Goal: Task Accomplishment & Management: Complete application form

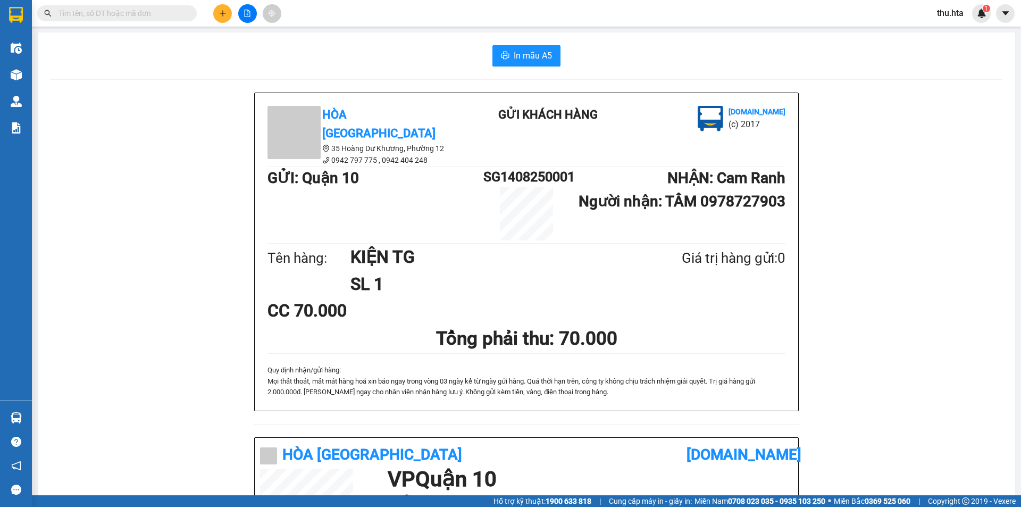
click at [235, 17] on div at bounding box center [247, 13] width 80 height 19
click at [221, 10] on icon "plus" at bounding box center [222, 13] width 7 height 7
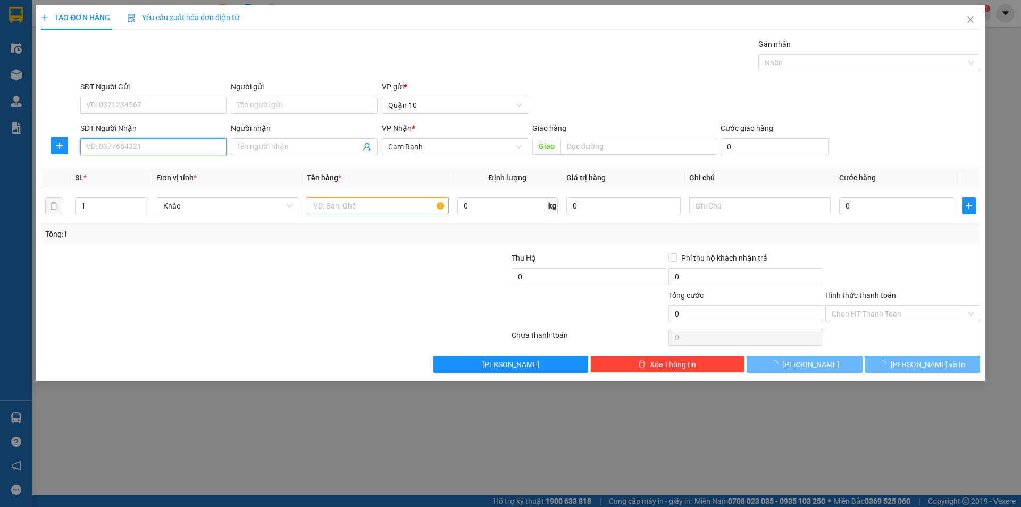
click at [156, 139] on input "SĐT Người Nhận" at bounding box center [153, 146] width 146 height 17
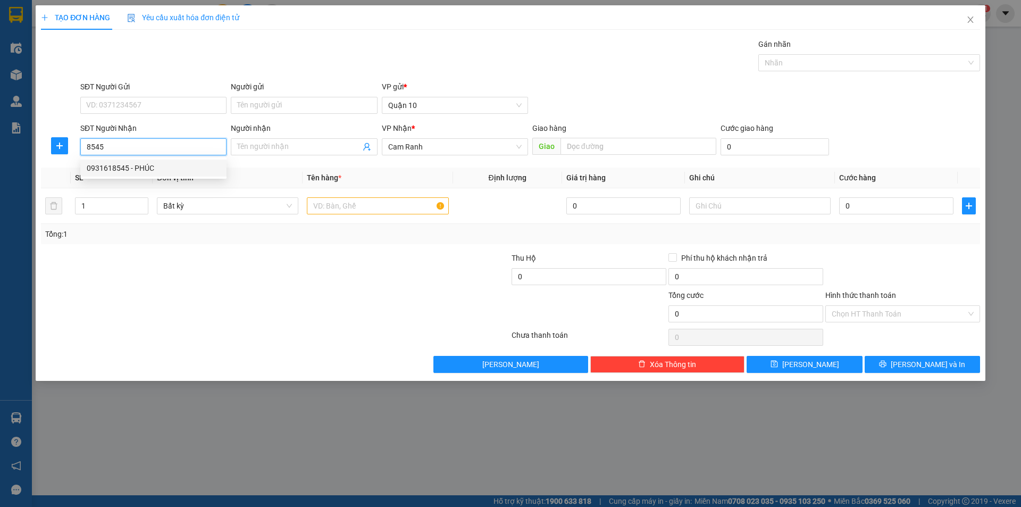
click at [145, 166] on div "0931618545 - PHÚC" at bounding box center [154, 168] width 134 height 12
type input "0931618545"
type input "PHÚC"
type input "30.000"
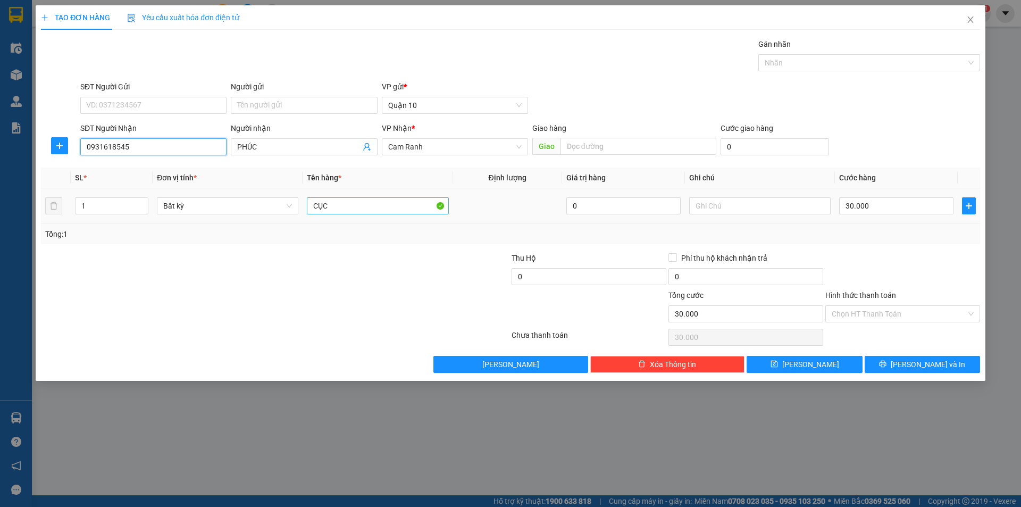
type input "0931618545"
click at [398, 209] on input "CỤC" at bounding box center [377, 205] width 141 height 17
type input "CỤC ĐEN"
click at [943, 368] on span "[PERSON_NAME] và In" at bounding box center [928, 365] width 74 height 12
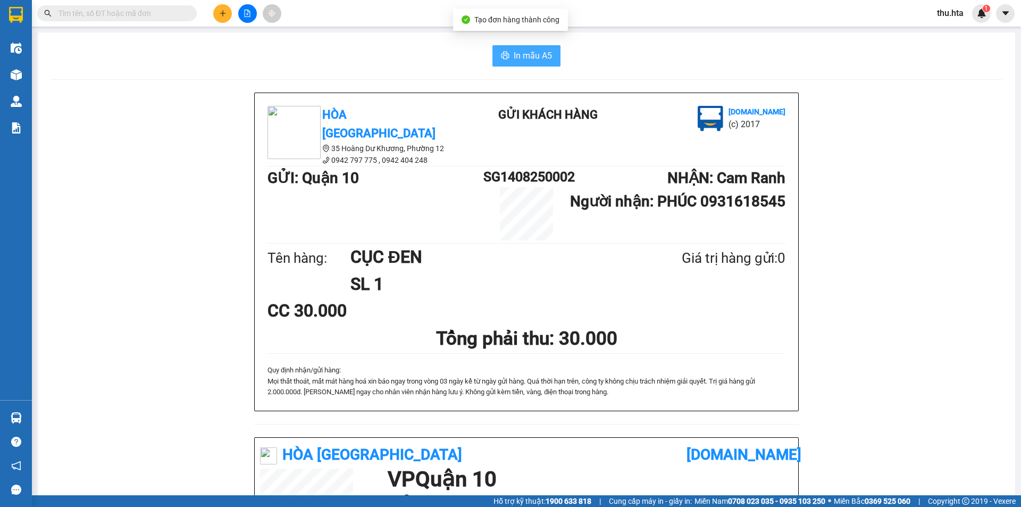
click at [543, 60] on span "In mẫu A5" at bounding box center [533, 55] width 38 height 13
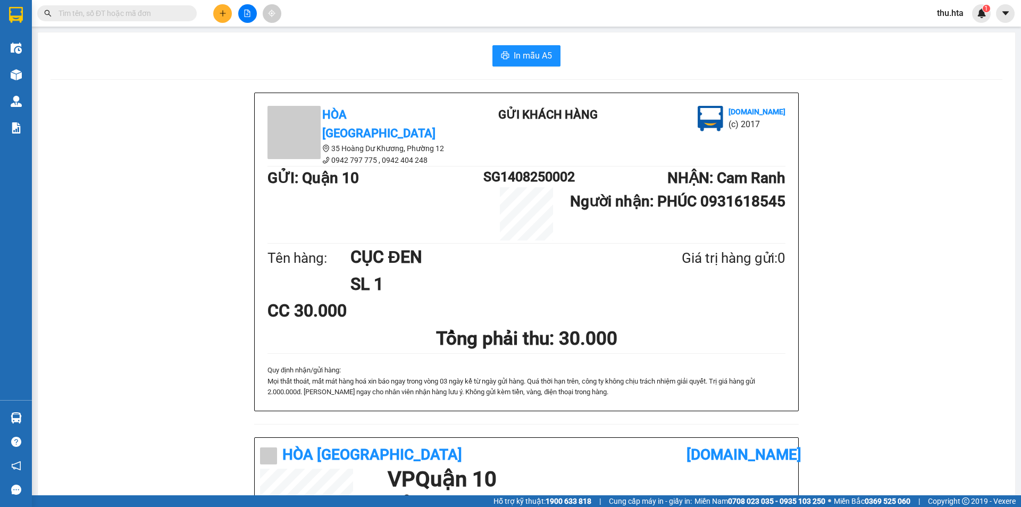
click at [114, 9] on input "text" at bounding box center [122, 13] width 126 height 12
click at [222, 15] on icon "plus" at bounding box center [222, 13] width 7 height 7
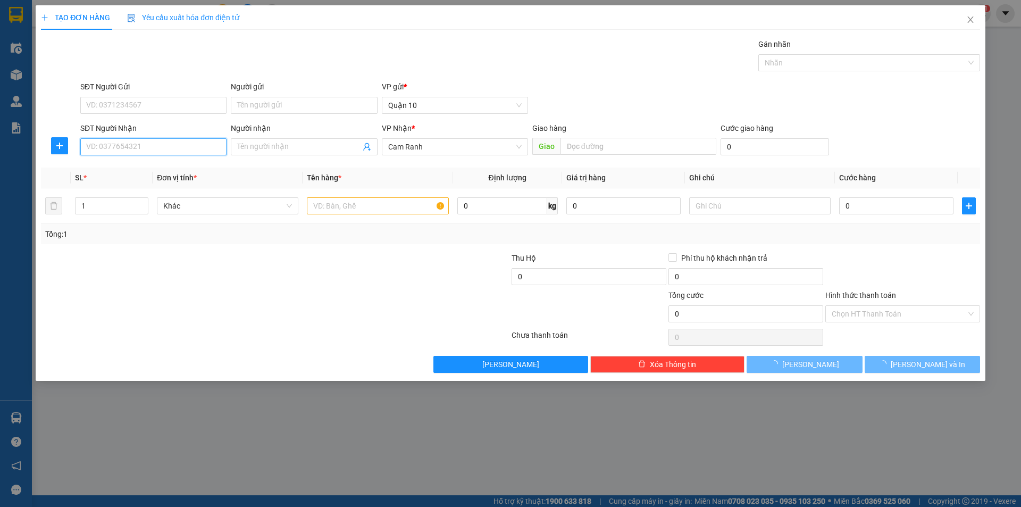
click at [117, 145] on input "SĐT Người Nhận" at bounding box center [153, 146] width 146 height 17
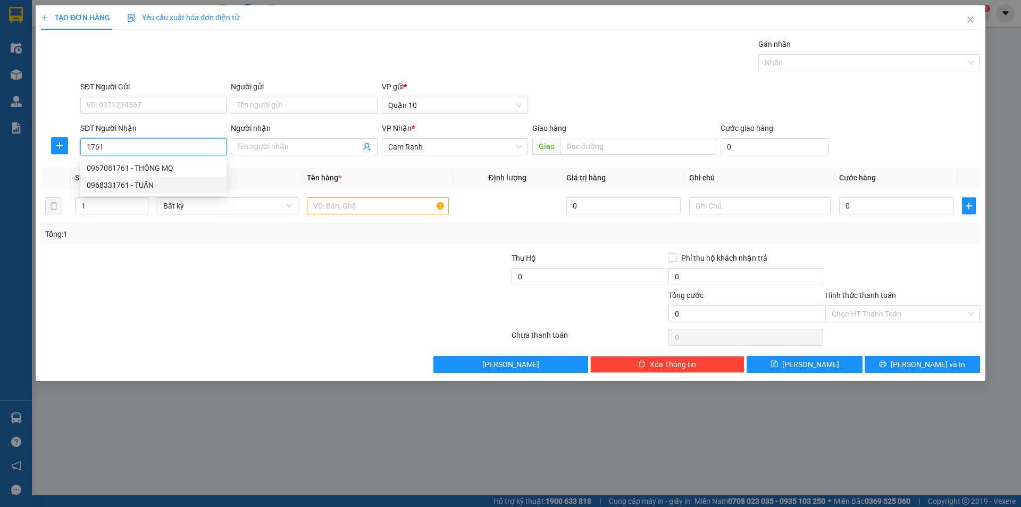
click at [106, 187] on div "0968331761 - TUẤN" at bounding box center [154, 185] width 134 height 12
type input "0968331761"
type input "TUẤN"
type input "150.000"
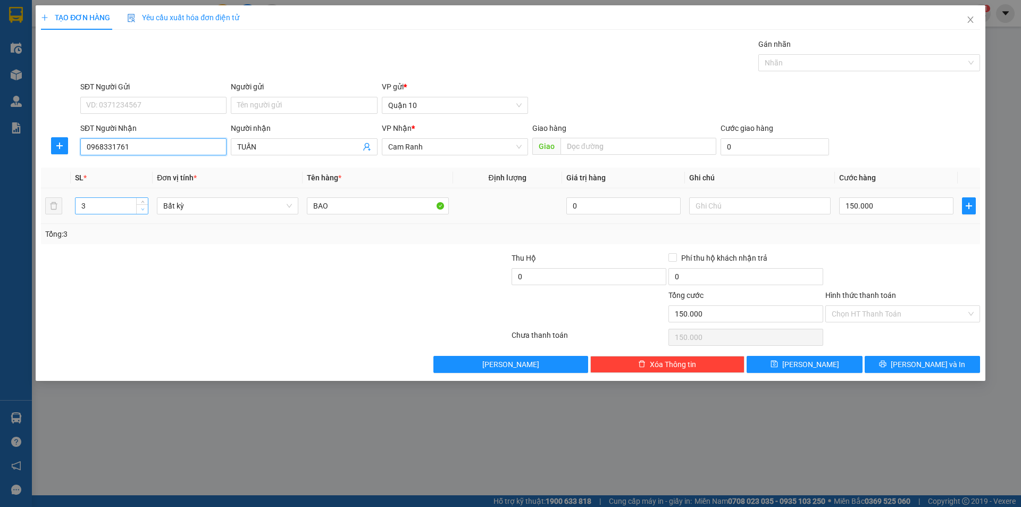
type input "0968331761"
type input "2"
click at [143, 210] on icon "down" at bounding box center [143, 209] width 4 height 4
click at [852, 202] on input "150.000" at bounding box center [896, 205] width 114 height 17
type input "0"
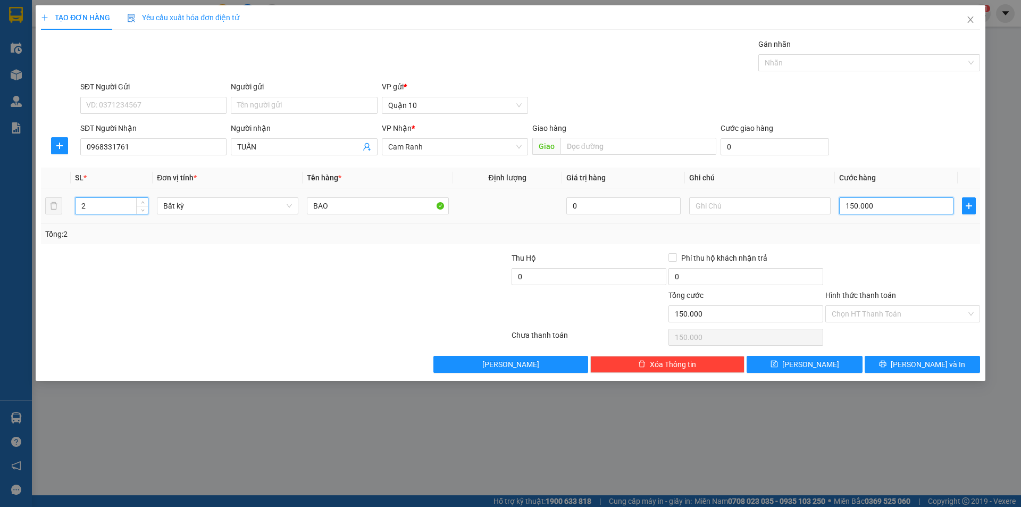
type input "0"
type input "1"
type input "01"
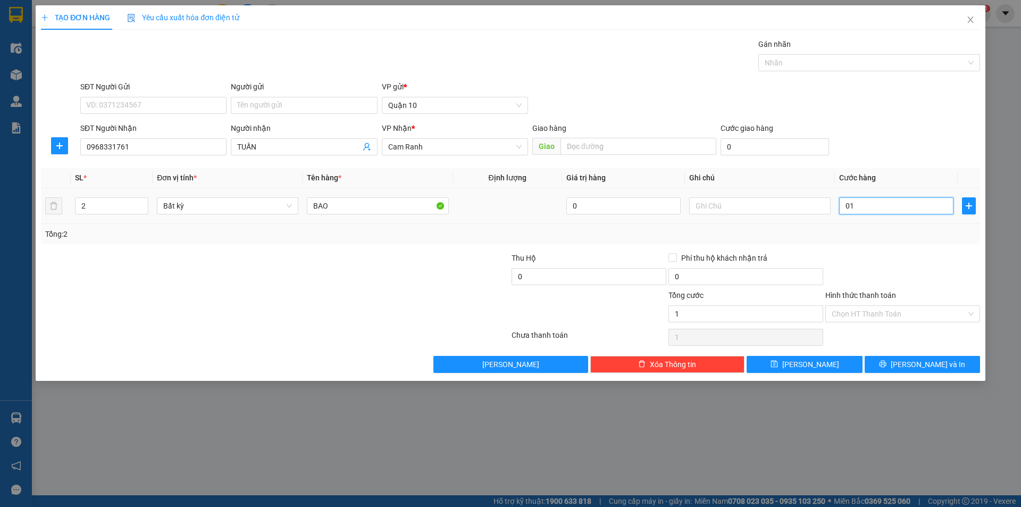
type input "10"
type input "010"
type input "100"
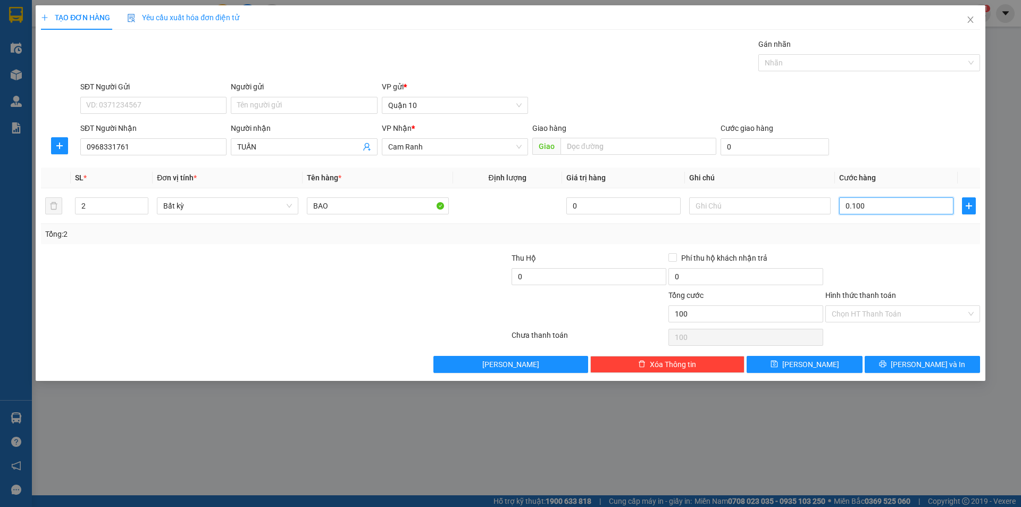
type input "0.100"
type input "100.000"
click at [896, 264] on div at bounding box center [902, 270] width 157 height 37
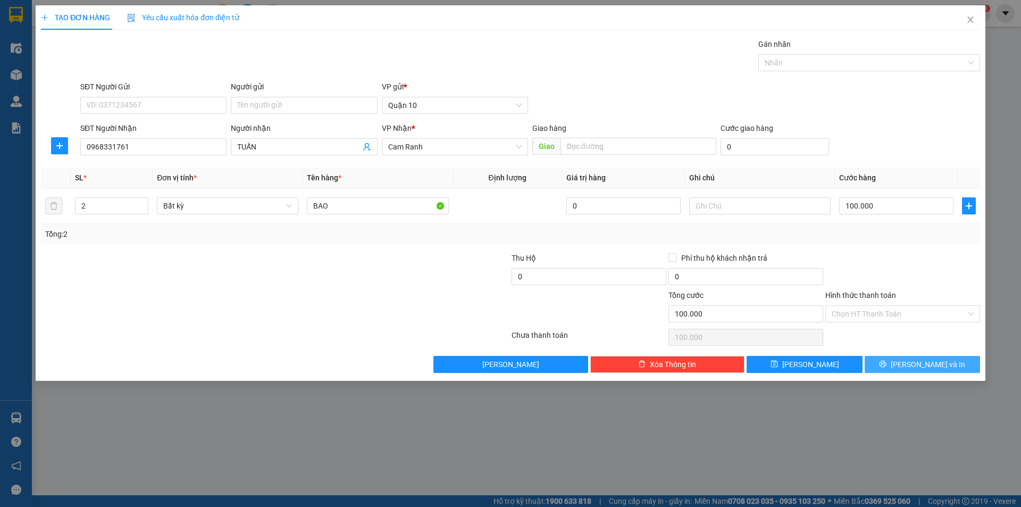
drag, startPoint x: 910, startPoint y: 364, endPoint x: 896, endPoint y: 359, distance: 14.1
click at [910, 365] on button "[PERSON_NAME] và In" at bounding box center [922, 364] width 115 height 17
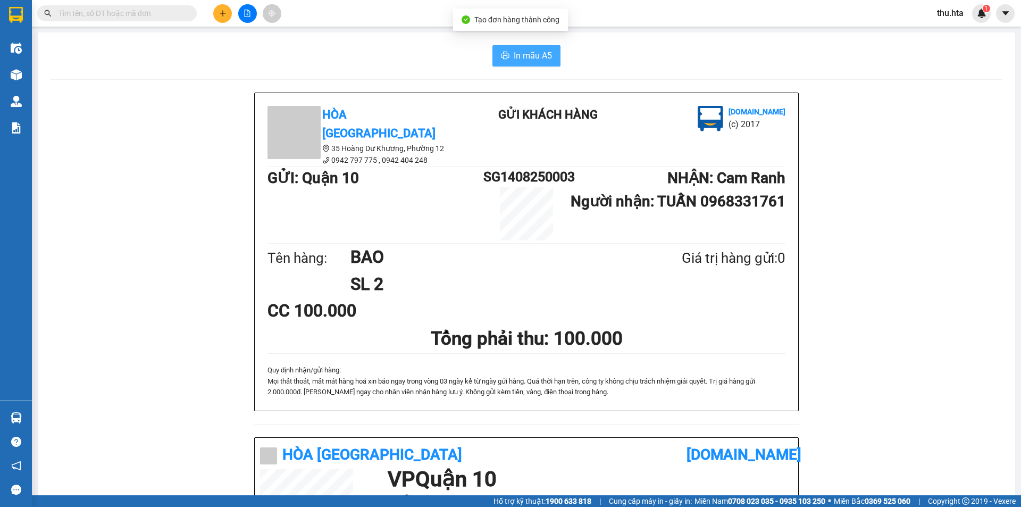
drag, startPoint x: 520, startPoint y: 40, endPoint x: 518, endPoint y: 56, distance: 16.6
click at [520, 41] on div "In mẫu A5 Hòa Thuận Anh 35 Hoàng Dư Khương, [GEOGRAPHIC_DATA] 12 0942 797 775 …" at bounding box center [527, 425] width 978 height 787
drag, startPoint x: 518, startPoint y: 57, endPoint x: 844, endPoint y: 305, distance: 409.3
click at [518, 58] on span "In mẫu A5" at bounding box center [533, 55] width 38 height 13
click at [224, 14] on icon "plus" at bounding box center [222, 13] width 7 height 7
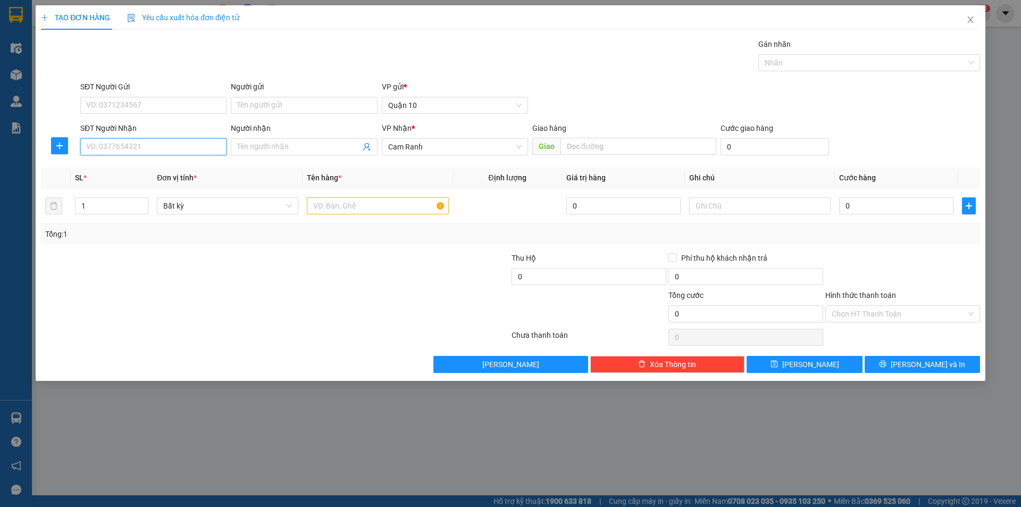
click at [105, 146] on input "SĐT Người Nhận" at bounding box center [153, 146] width 146 height 17
click at [148, 190] on div "0913451042 - thời sơn" at bounding box center [154, 185] width 134 height 12
type input "0913451042"
type input "thời sơn"
type input "120.000"
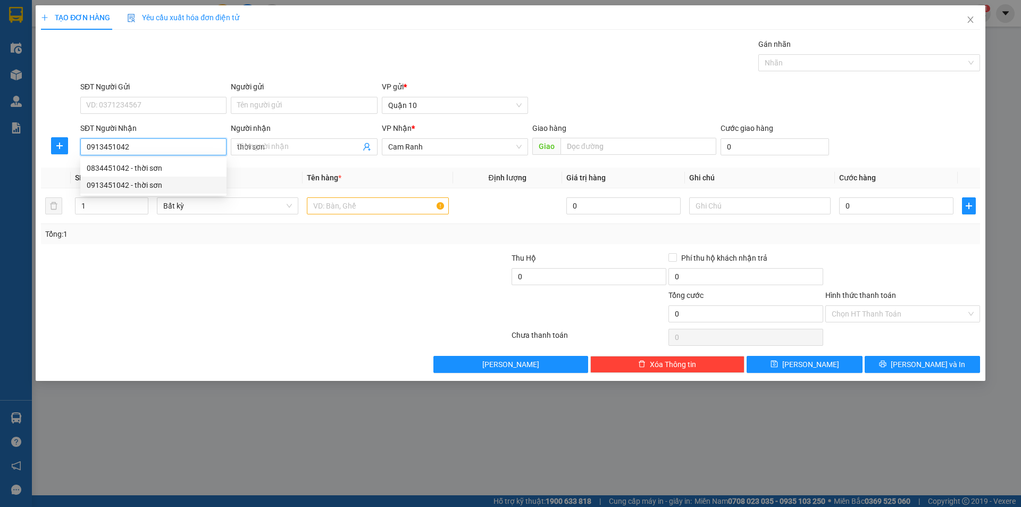
type input "120.000"
type input "0913451042"
type input "3"
click at [140, 209] on span "down" at bounding box center [142, 209] width 6 height 6
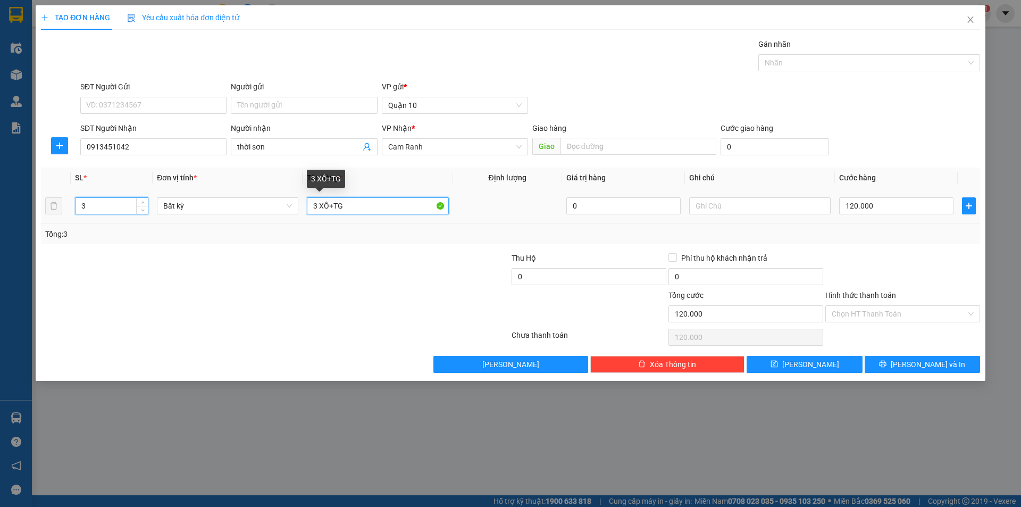
drag, startPoint x: 318, startPoint y: 207, endPoint x: 317, endPoint y: 213, distance: 5.9
click at [317, 209] on input "3 XÔ+TG" at bounding box center [377, 205] width 141 height 17
type input "0"
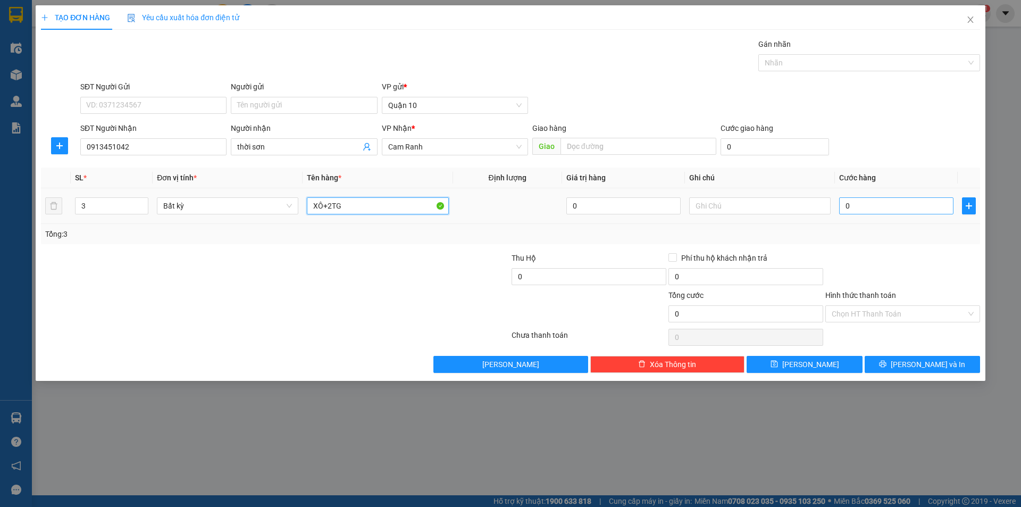
type input "XÔ+2TG"
drag, startPoint x: 865, startPoint y: 207, endPoint x: 856, endPoint y: 211, distance: 9.5
click at [864, 207] on input "0" at bounding box center [896, 205] width 114 height 17
type input "1"
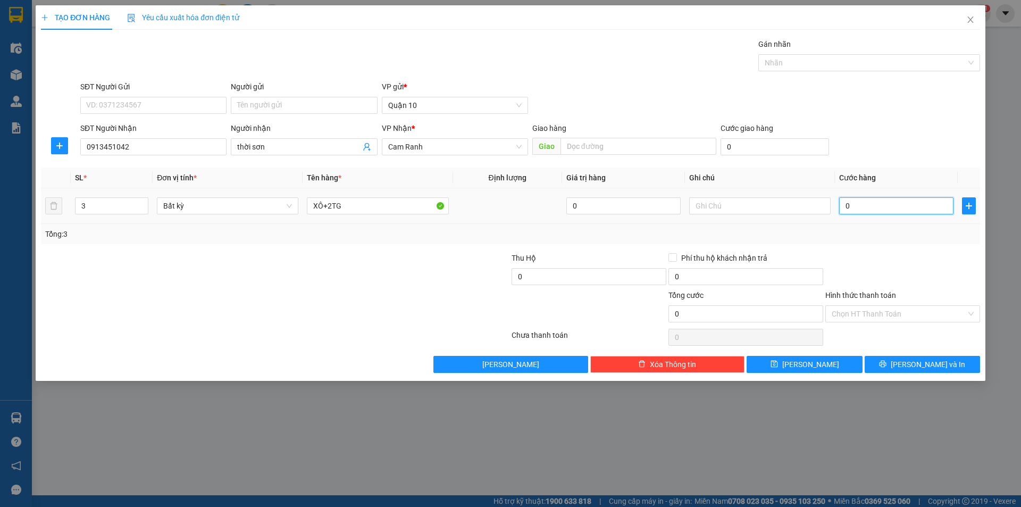
type input "1"
type input "13"
type input "130"
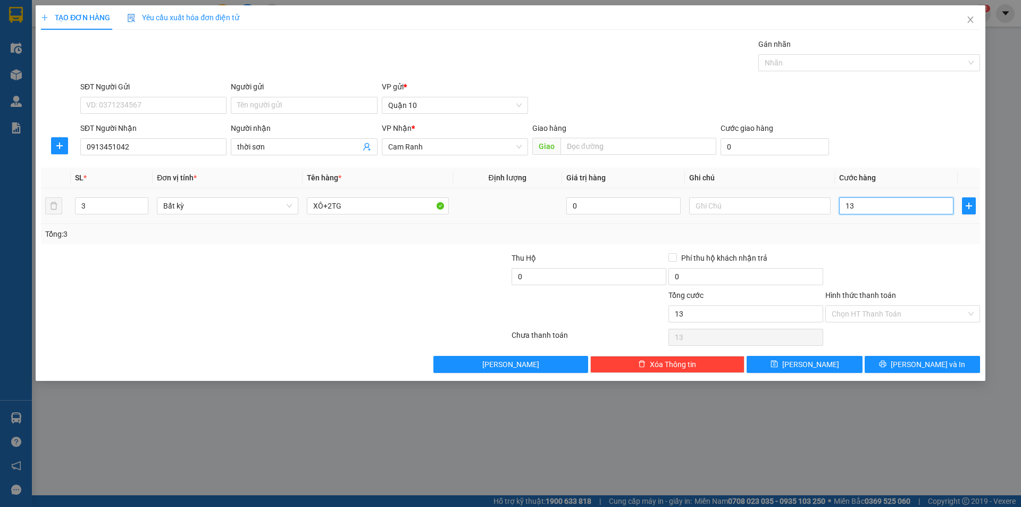
type input "130"
type input "130.000"
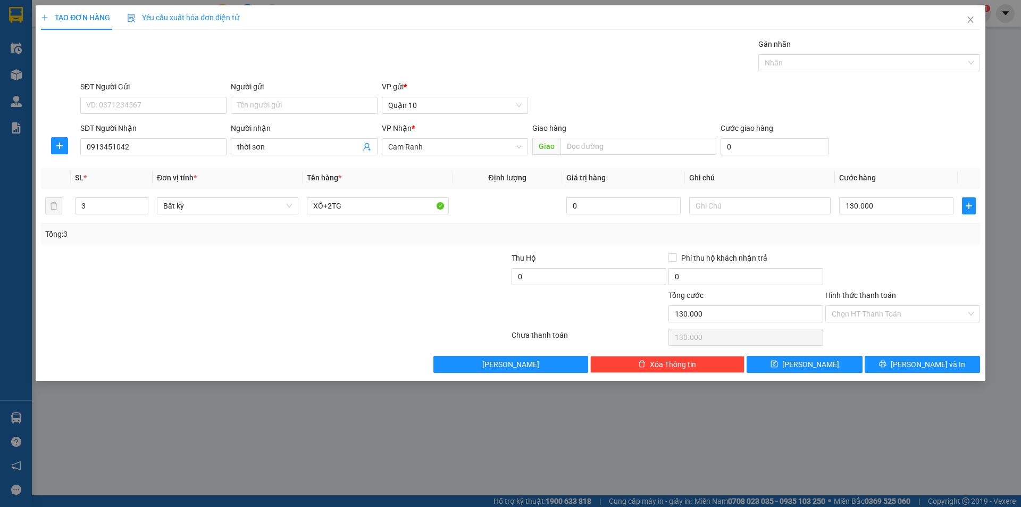
click at [896, 259] on div at bounding box center [902, 270] width 157 height 37
drag, startPoint x: 887, startPoint y: 245, endPoint x: 968, endPoint y: 359, distance: 140.1
click at [888, 245] on div "Transit Pickup Surcharge Ids Transit Deliver Surcharge Ids Transit Deliver Surc…" at bounding box center [510, 205] width 939 height 335
click at [945, 361] on button "[PERSON_NAME] và In" at bounding box center [922, 364] width 115 height 17
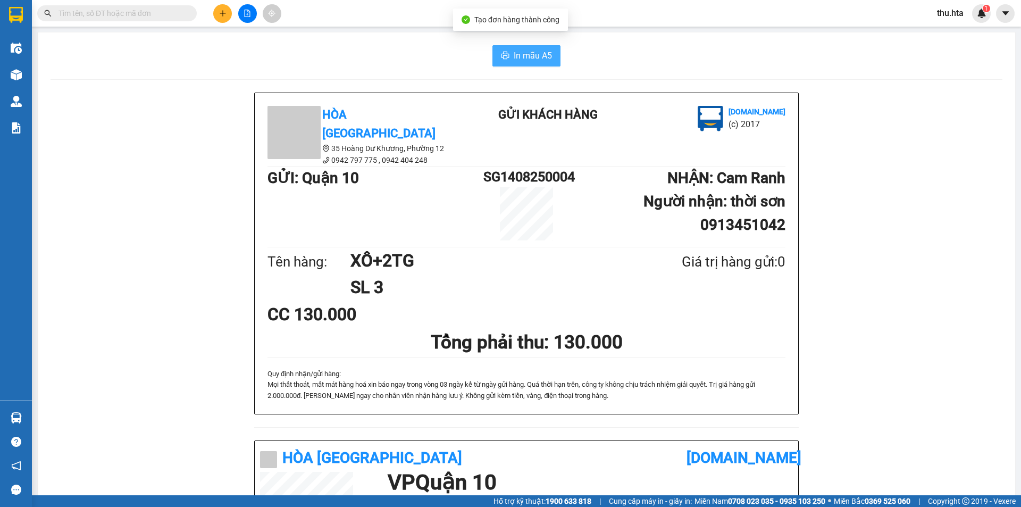
drag, startPoint x: 518, startPoint y: 57, endPoint x: 822, endPoint y: 144, distance: 316.2
click at [517, 57] on span "In mẫu A5" at bounding box center [533, 55] width 38 height 13
click at [221, 21] on button at bounding box center [222, 13] width 19 height 19
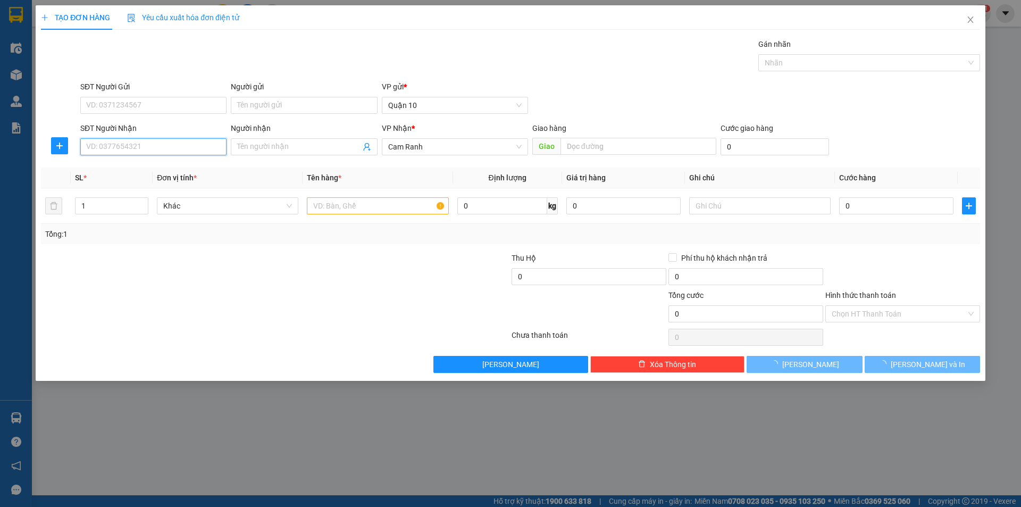
click at [140, 146] on input "SĐT Người Nhận" at bounding box center [153, 146] width 146 height 17
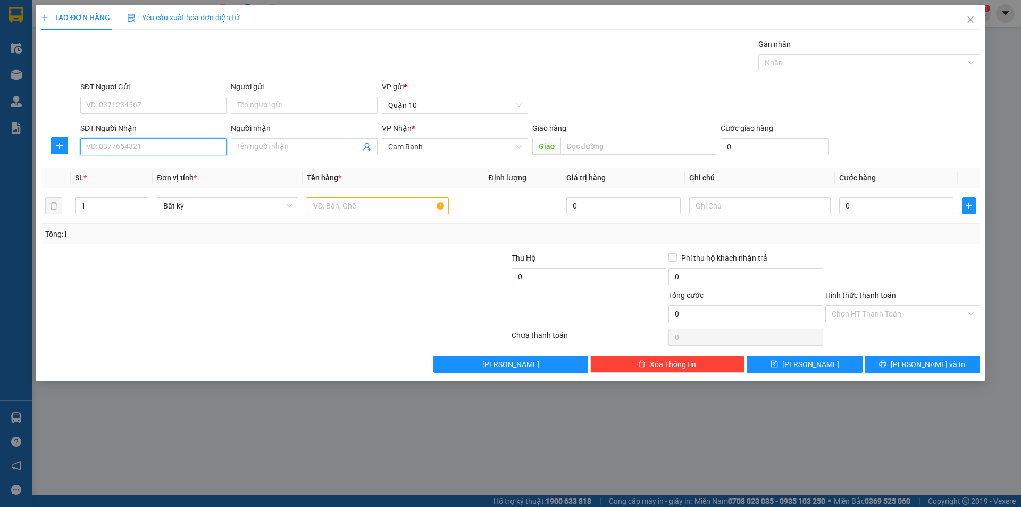
click at [124, 145] on input "SĐT Người Nhận" at bounding box center [153, 146] width 146 height 17
click at [107, 147] on input "SĐT Người Nhận" at bounding box center [153, 146] width 146 height 17
click at [149, 144] on input "SĐT Người Nhận" at bounding box center [153, 146] width 146 height 17
click at [197, 147] on input "SĐT Người Nhận" at bounding box center [153, 146] width 146 height 17
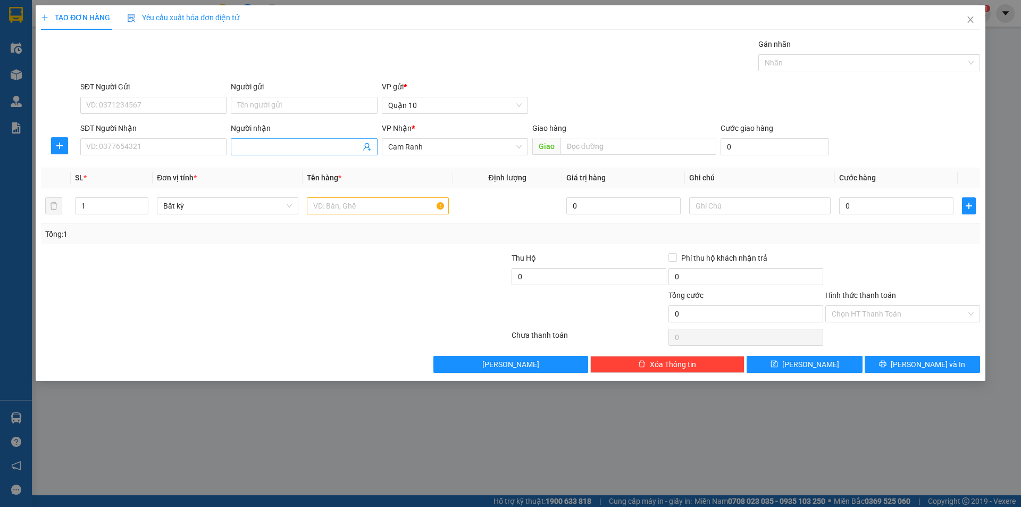
click at [310, 146] on input "Người nhận" at bounding box center [298, 147] width 123 height 12
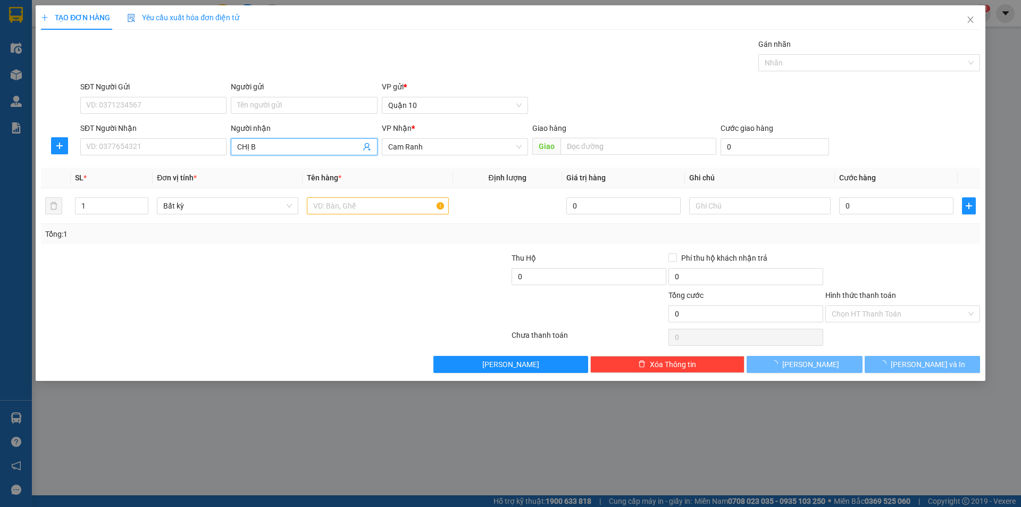
type input "CHỊ BI"
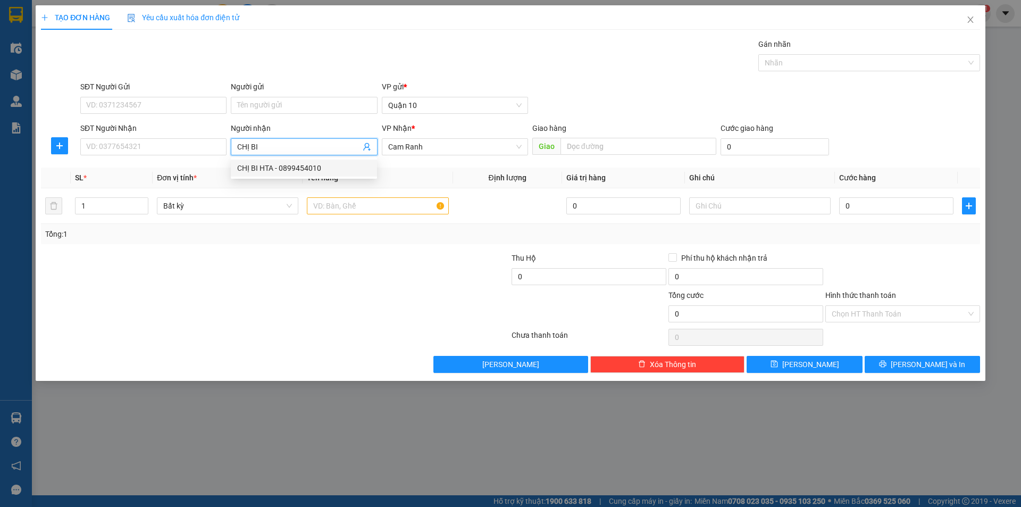
click at [288, 162] on div "CHỊ BI HTA - 0899454010" at bounding box center [304, 168] width 146 height 17
type input "0899454010"
type input "CHỊ BI HTA"
drag, startPoint x: 138, startPoint y: 152, endPoint x: 0, endPoint y: 171, distance: 139.6
click at [0, 185] on div "TẠO ĐƠN HÀNG Yêu cầu xuất hóa đơn điện tử Transit Pickup Surcharge Ids Transit …" at bounding box center [510, 253] width 1021 height 507
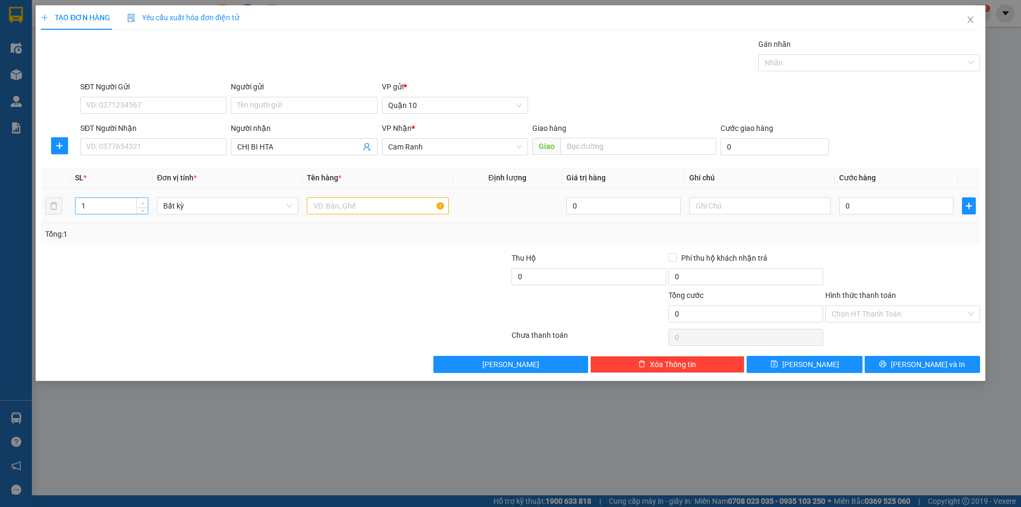
type input "2"
click at [139, 201] on span "Increase Value" at bounding box center [142, 203] width 12 height 10
click at [360, 202] on input "text" at bounding box center [377, 205] width 141 height 17
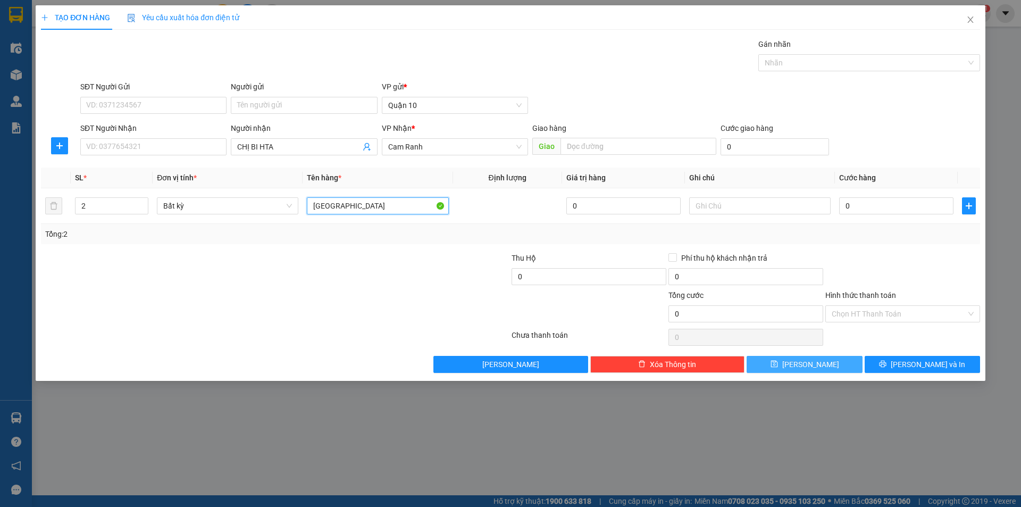
type input "[GEOGRAPHIC_DATA]"
click at [846, 365] on button "[PERSON_NAME]" at bounding box center [804, 364] width 115 height 17
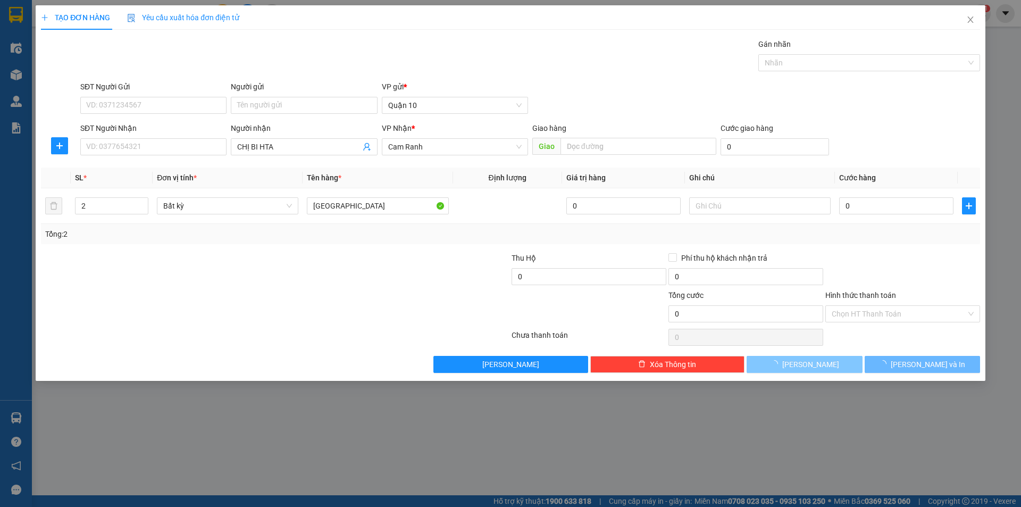
type input "1"
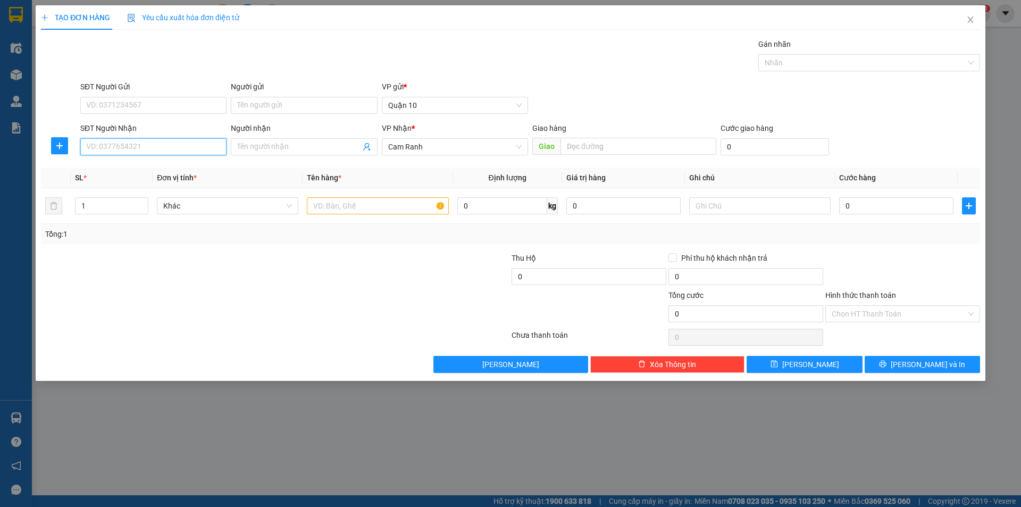
drag, startPoint x: 120, startPoint y: 141, endPoint x: 114, endPoint y: 136, distance: 8.3
click at [118, 141] on input "SĐT Người Nhận" at bounding box center [153, 146] width 146 height 17
click at [152, 182] on div "0942168668 - DƯƠNG" at bounding box center [154, 185] width 134 height 12
type input "0942168668"
type input "DƯƠNG"
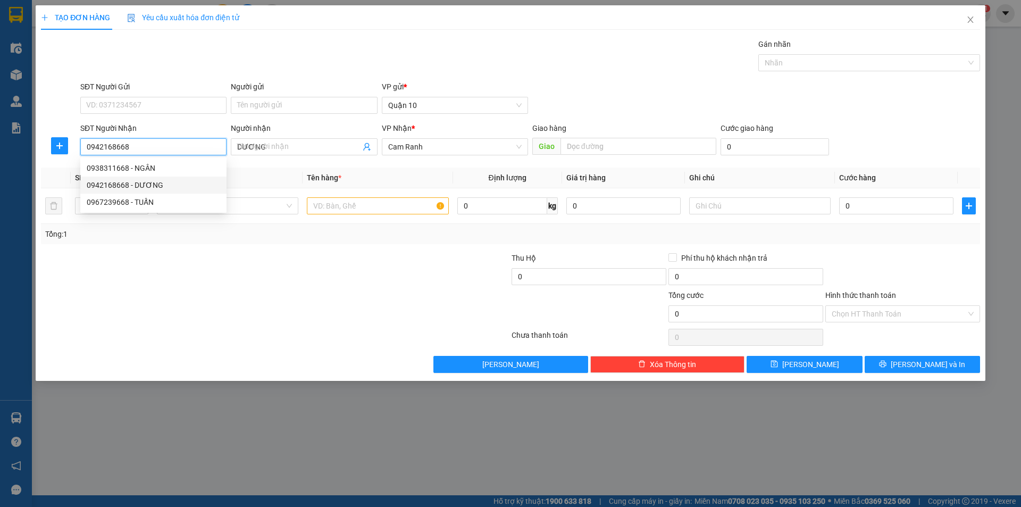
type input "30.000"
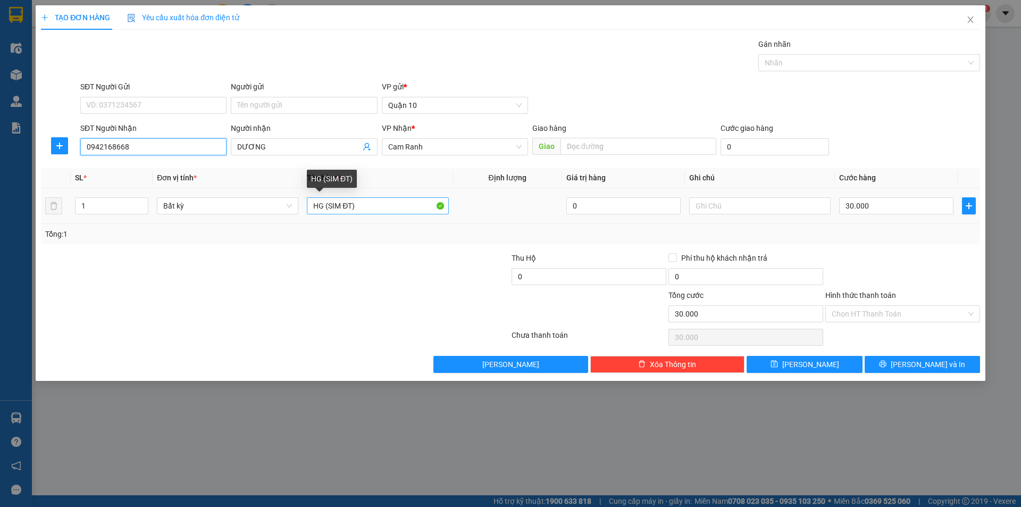
type input "0942168668"
click at [348, 207] on input "HG (SIM ĐT)" at bounding box center [377, 205] width 141 height 17
click at [349, 207] on input "HG (SIM ĐT)" at bounding box center [377, 205] width 141 height 17
type input "CỤC"
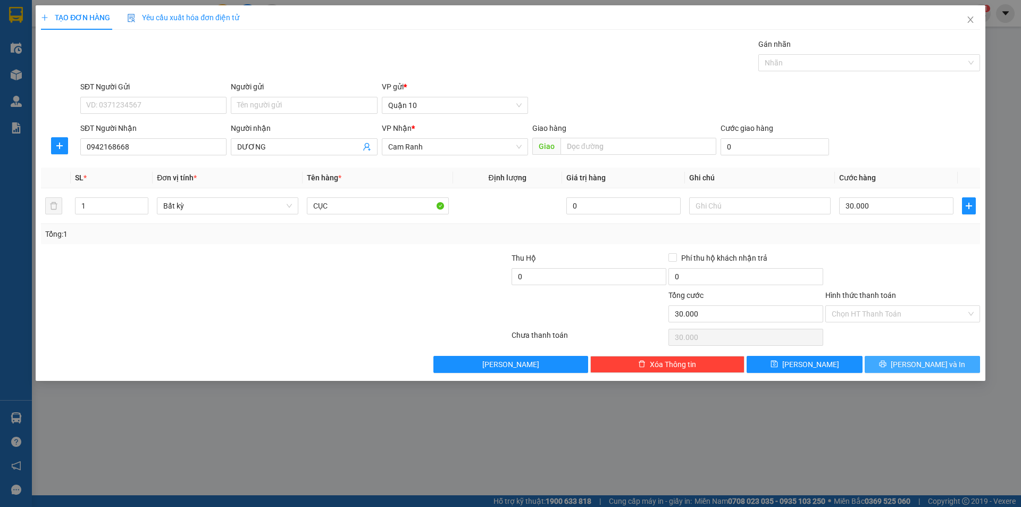
click at [879, 360] on button "[PERSON_NAME] và In" at bounding box center [922, 364] width 115 height 17
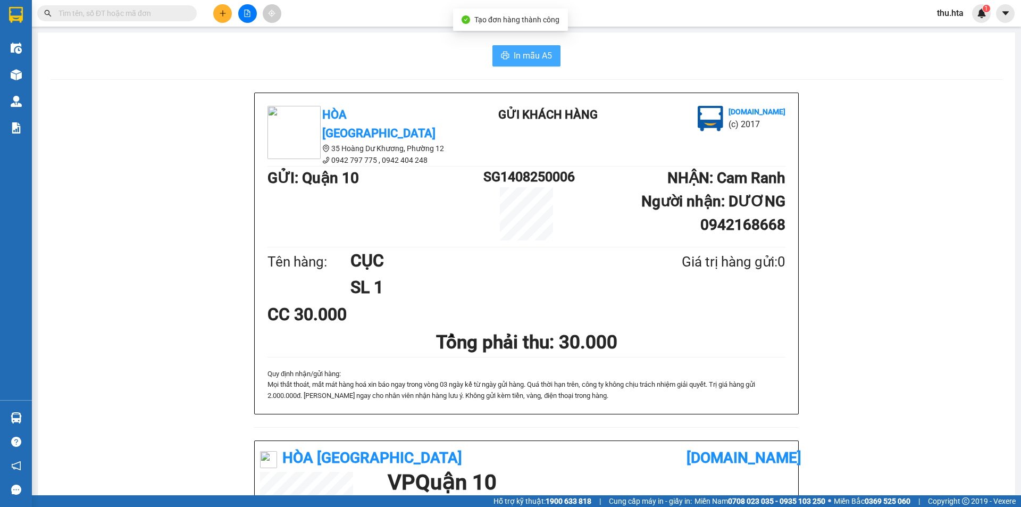
click at [508, 57] on button "In mẫu A5" at bounding box center [527, 55] width 68 height 21
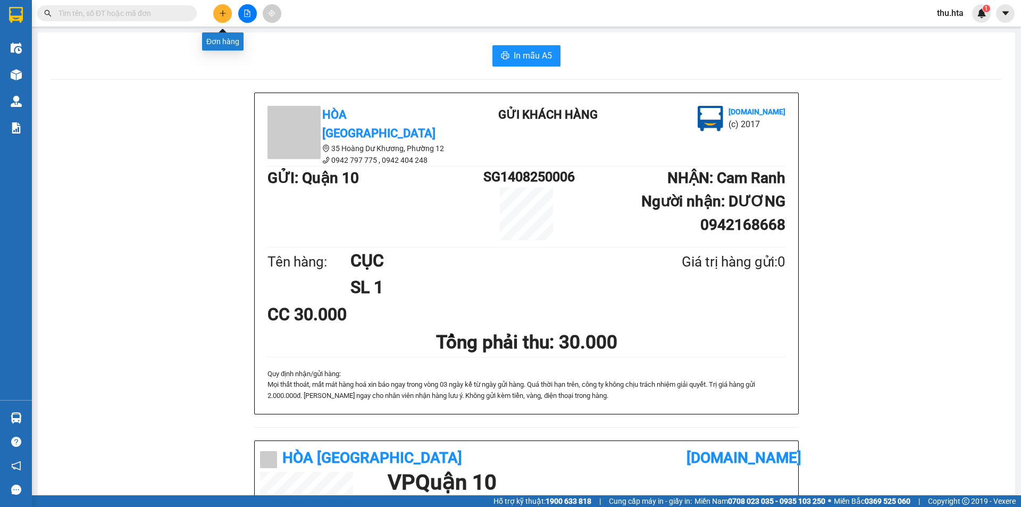
click at [220, 9] on button at bounding box center [222, 13] width 19 height 19
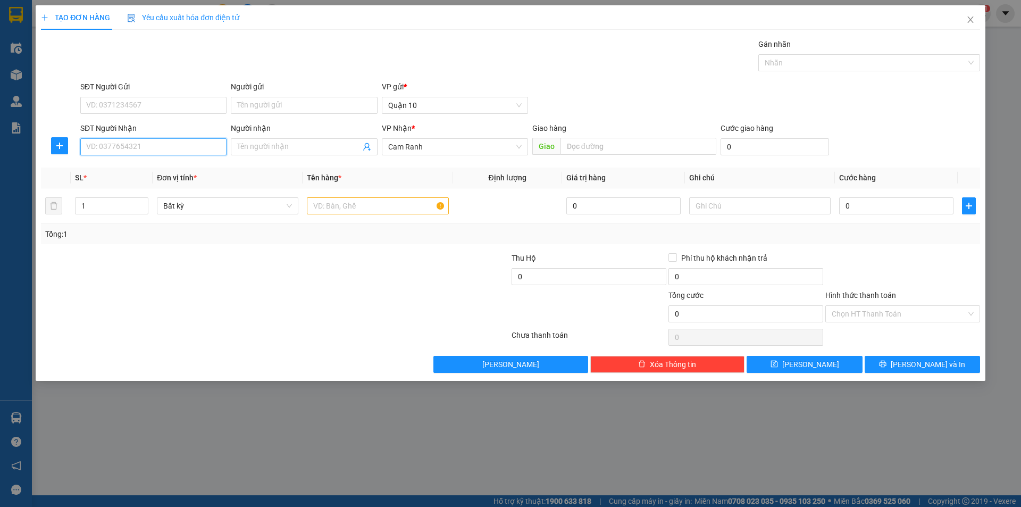
drag, startPoint x: 112, startPoint y: 154, endPoint x: 85, endPoint y: 136, distance: 32.9
click at [111, 155] on input "SĐT Người Nhận" at bounding box center [153, 146] width 146 height 17
click at [161, 164] on div "0902765646 - HÂN" at bounding box center [154, 168] width 134 height 12
type input "0902765646"
type input "HÂN"
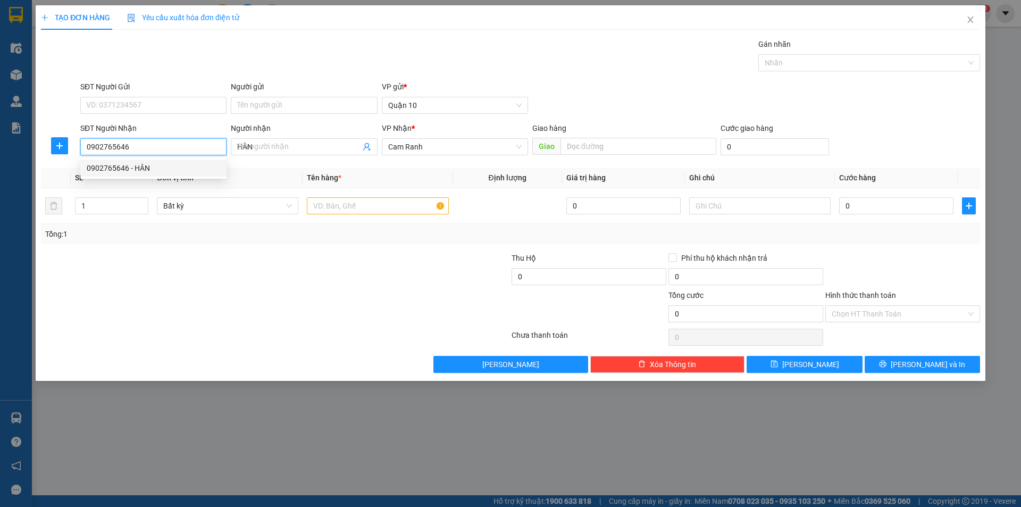
type input "80.000"
type input "0902765646"
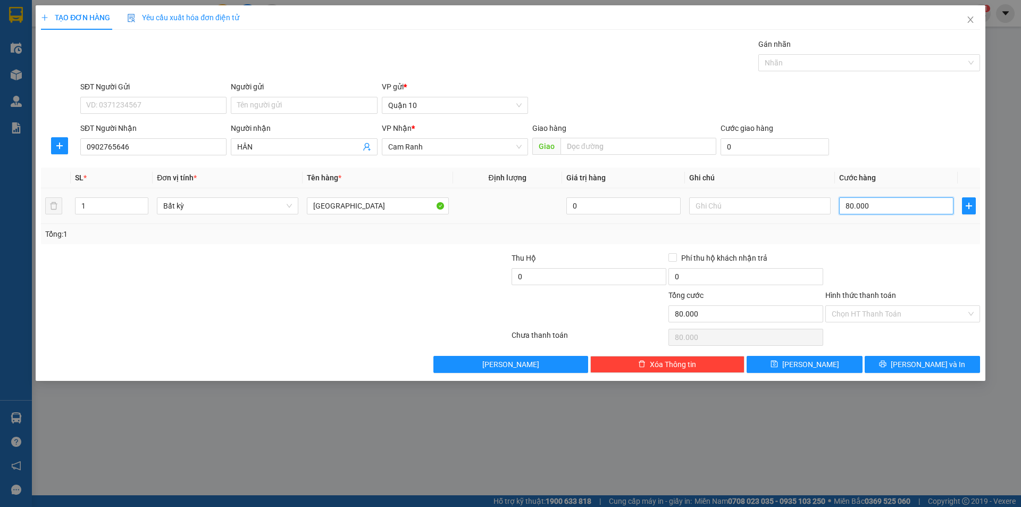
click at [883, 210] on input "80.000" at bounding box center [896, 205] width 114 height 17
type input "5"
type input "50"
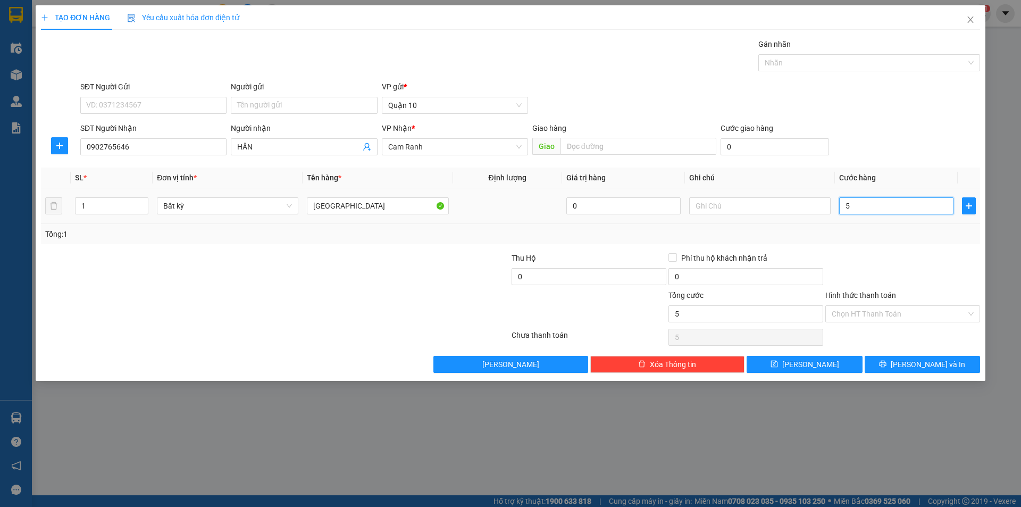
type input "50"
type input "50.000"
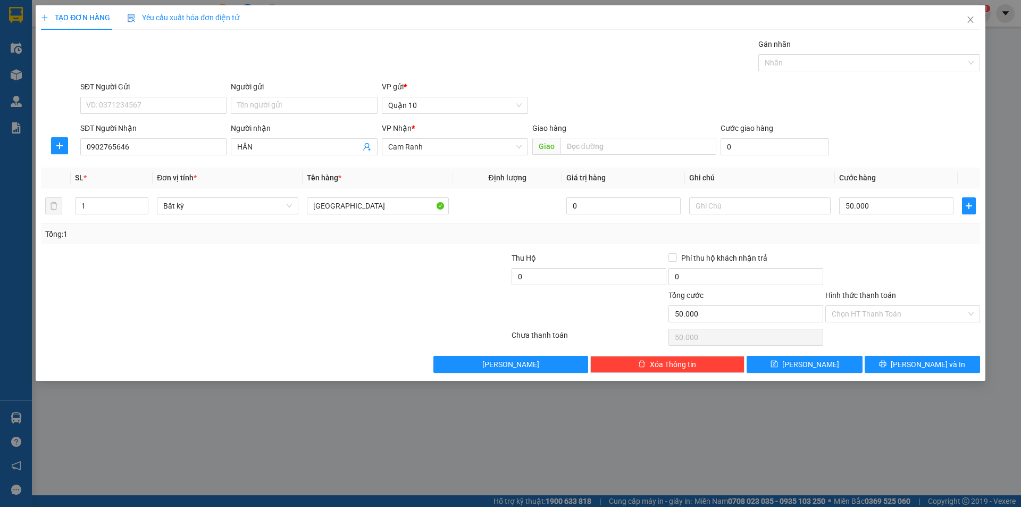
click at [904, 247] on div "Transit Pickup Surcharge Ids Transit Deliver Surcharge Ids Transit Deliver Surc…" at bounding box center [510, 205] width 939 height 335
click at [900, 364] on button "[PERSON_NAME] và In" at bounding box center [922, 364] width 115 height 17
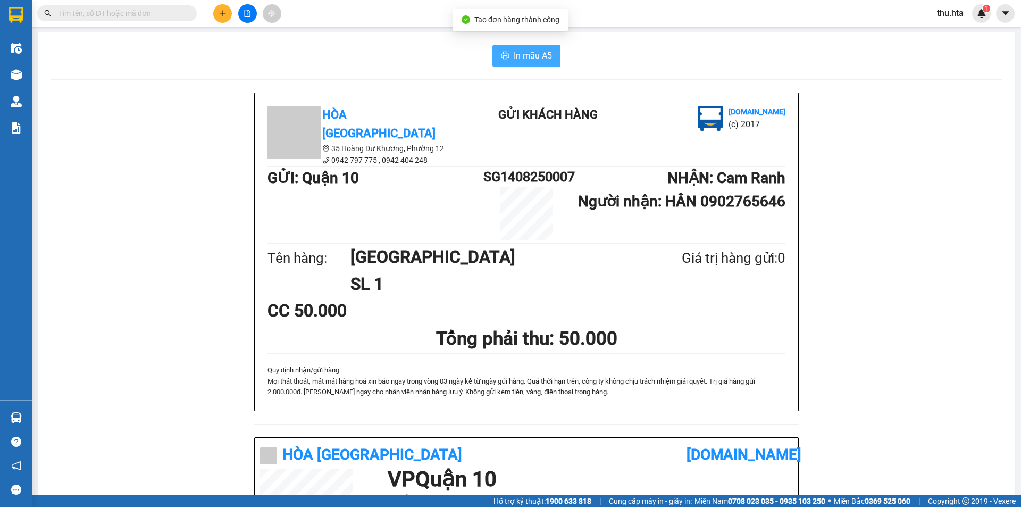
click at [507, 55] on button "In mẫu A5" at bounding box center [527, 55] width 68 height 21
click at [219, 15] on icon "plus" at bounding box center [222, 13] width 7 height 7
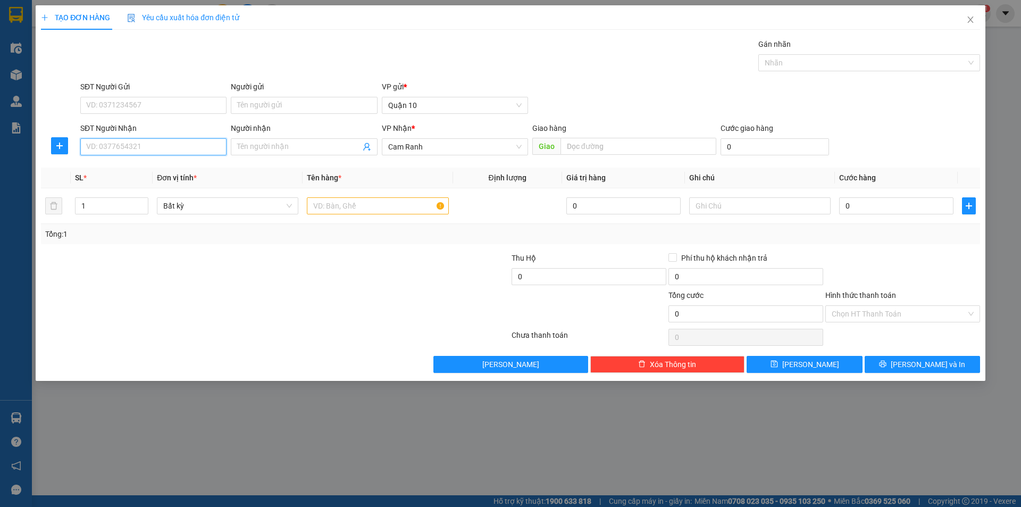
click at [134, 141] on input "SĐT Người Nhận" at bounding box center [153, 146] width 146 height 17
type input "0"
click at [134, 166] on div "0965216079 - khánh an" at bounding box center [154, 168] width 134 height 12
type input "0965216079"
type input "khánh an"
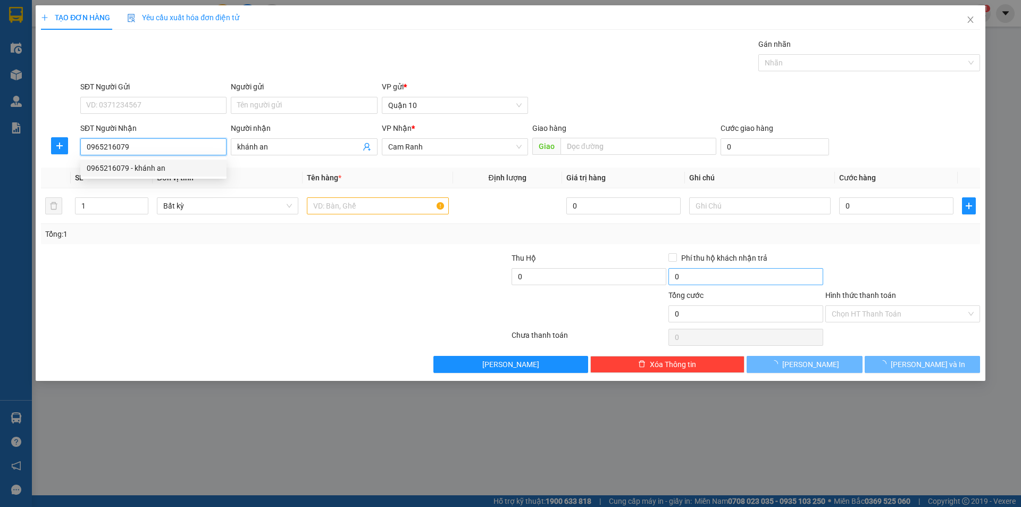
type input "50.000"
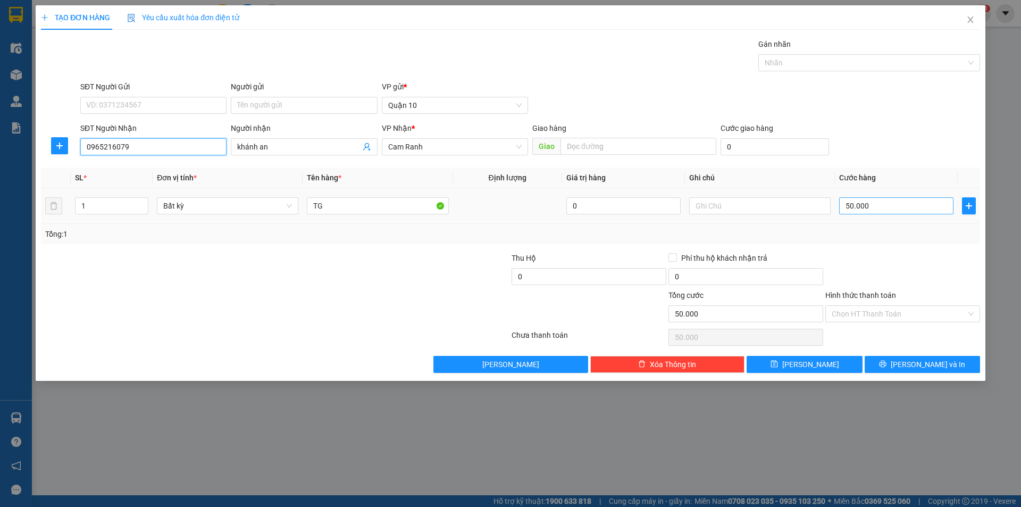
type input "0965216079"
click at [892, 205] on input "50.000" at bounding box center [896, 205] width 114 height 17
type input "7"
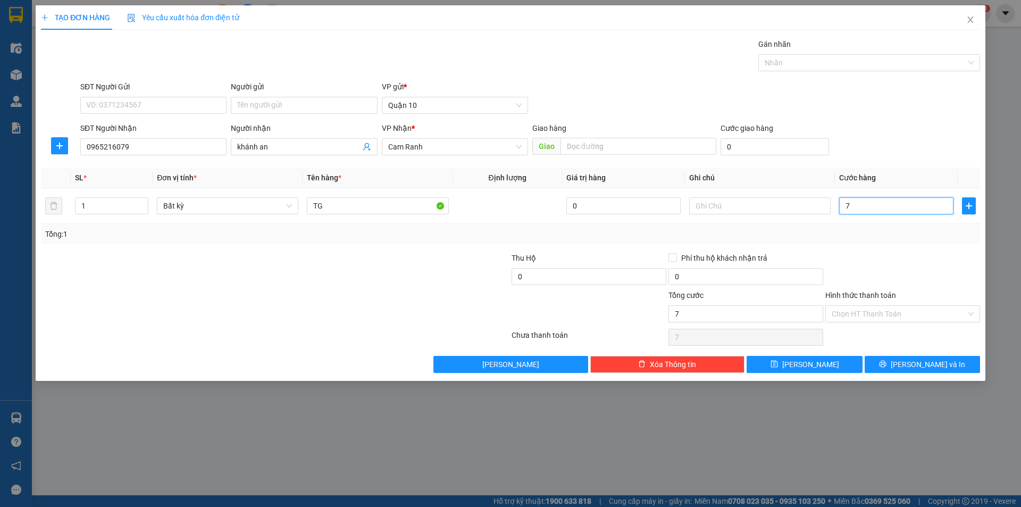
type input "70"
type input "7"
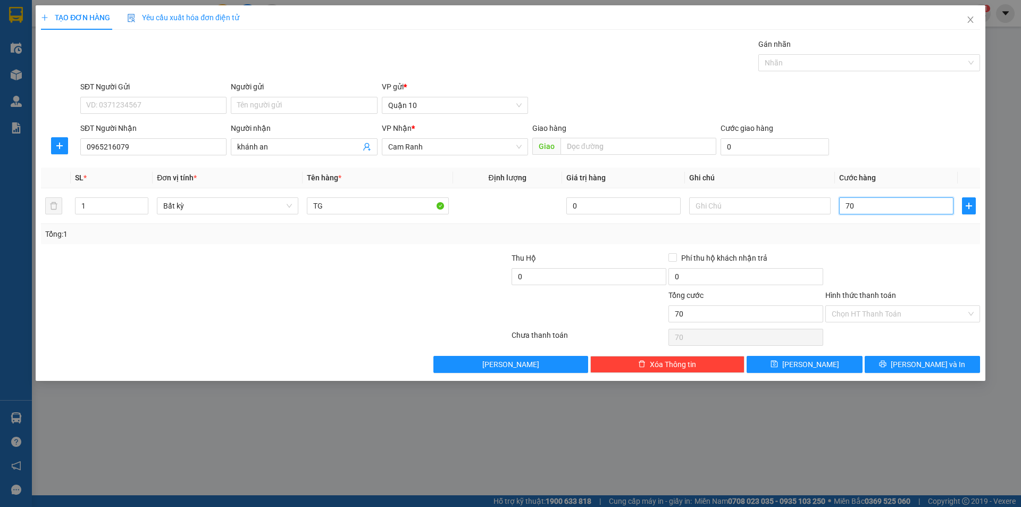
type input "7"
type input "0"
type input "7"
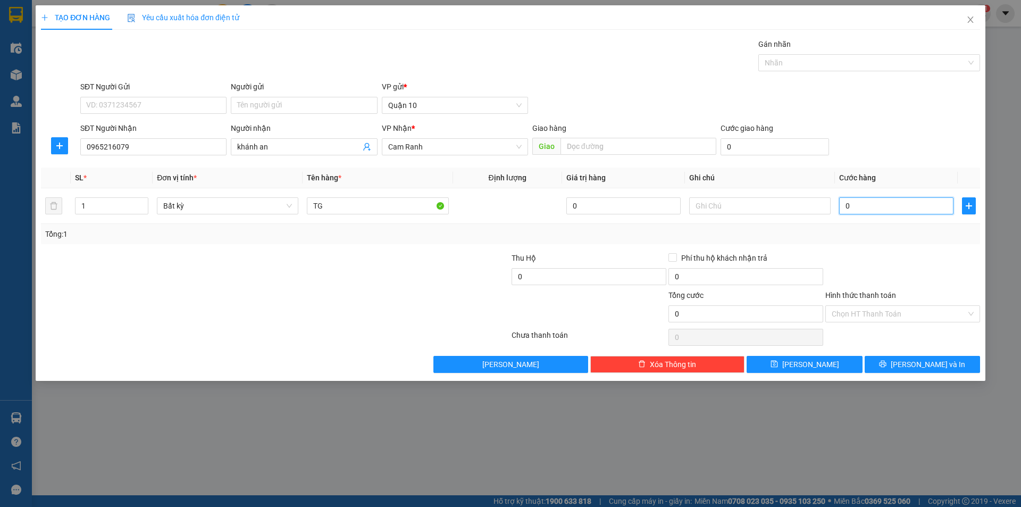
type input "7"
type input "07"
type input "70"
type input "070"
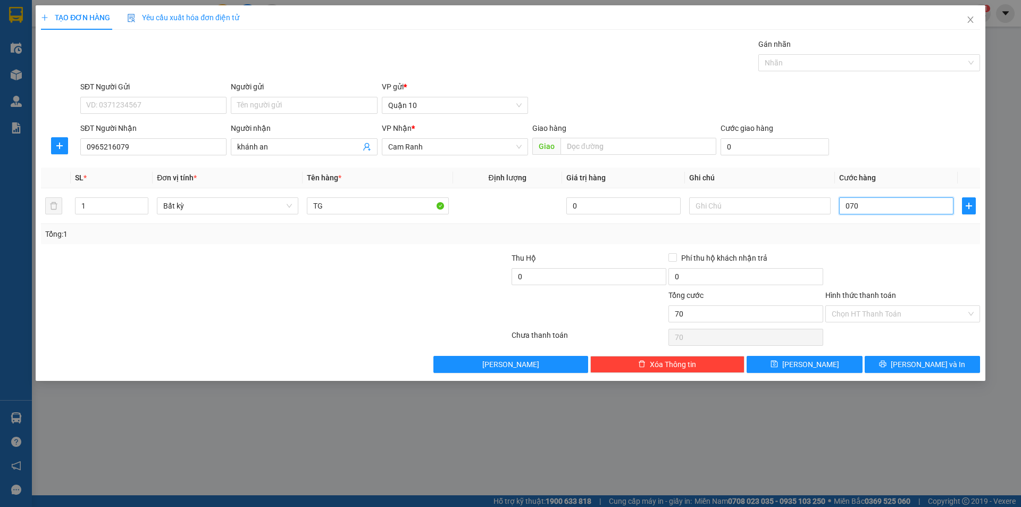
type input "7"
type input "07"
type input "0"
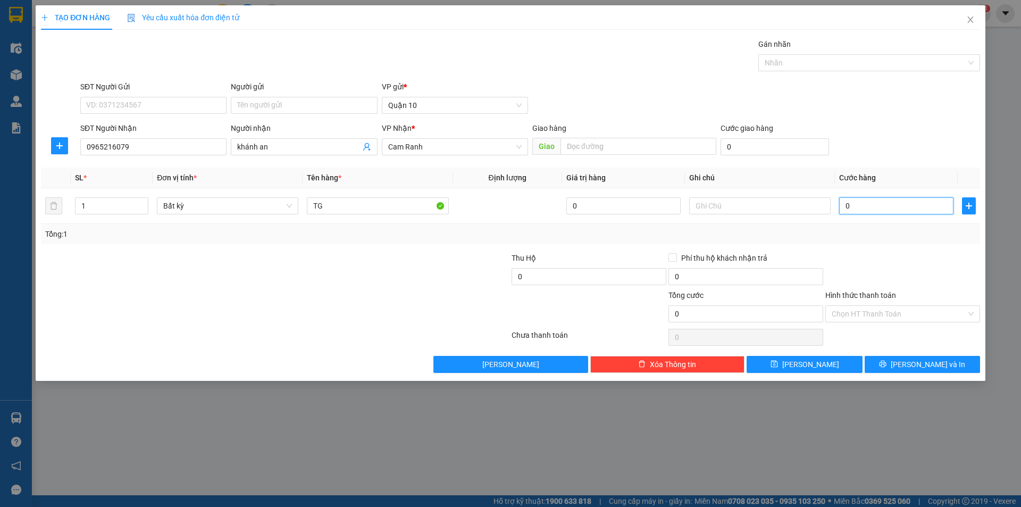
type input "0"
type input "8"
type input "08"
type input "80"
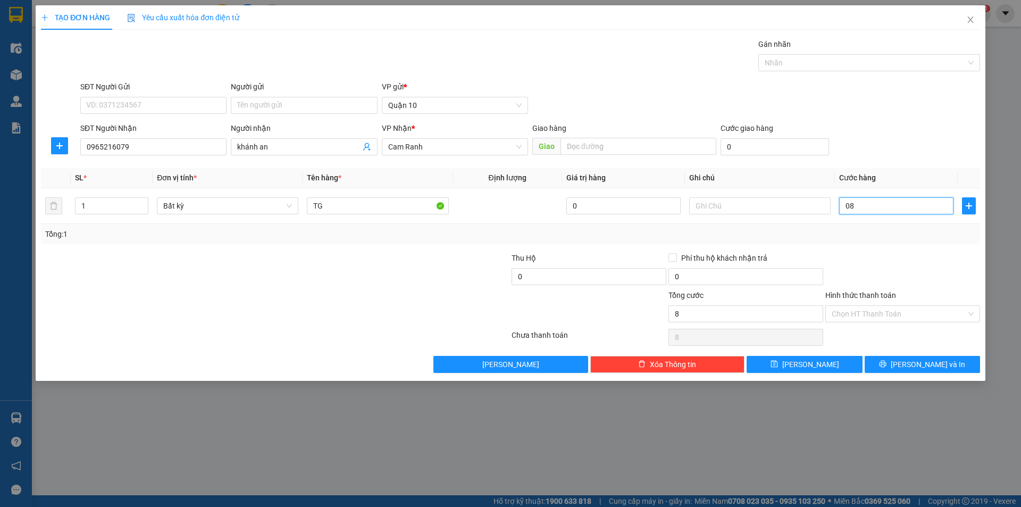
type input "80"
type input "080"
type input "80.000"
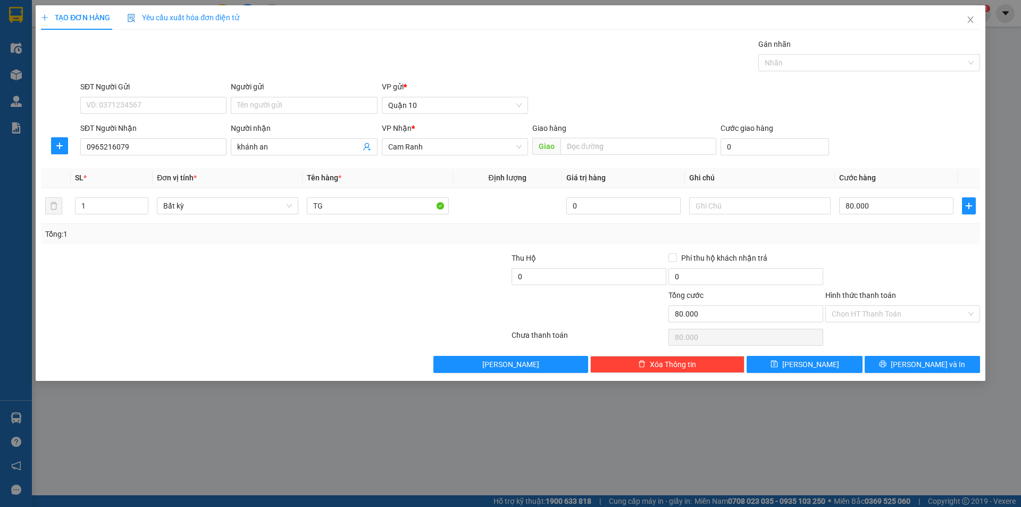
drag, startPoint x: 889, startPoint y: 321, endPoint x: 883, endPoint y: 341, distance: 20.5
click at [889, 321] on input "Hình thức thanh toán" at bounding box center [899, 314] width 135 height 16
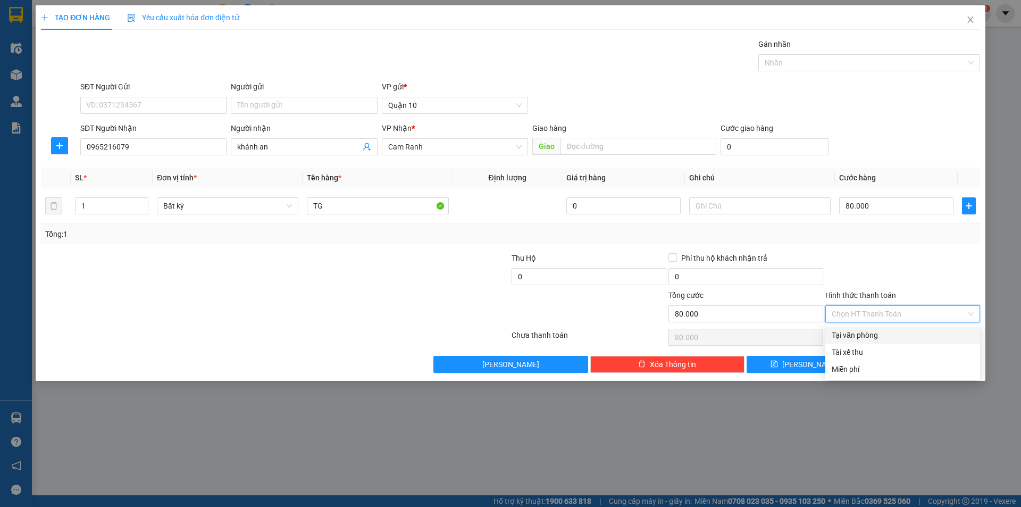
drag, startPoint x: 882, startPoint y: 331, endPoint x: 916, endPoint y: 374, distance: 54.9
click at [882, 331] on div "Tại văn phòng" at bounding box center [903, 335] width 142 height 12
type input "0"
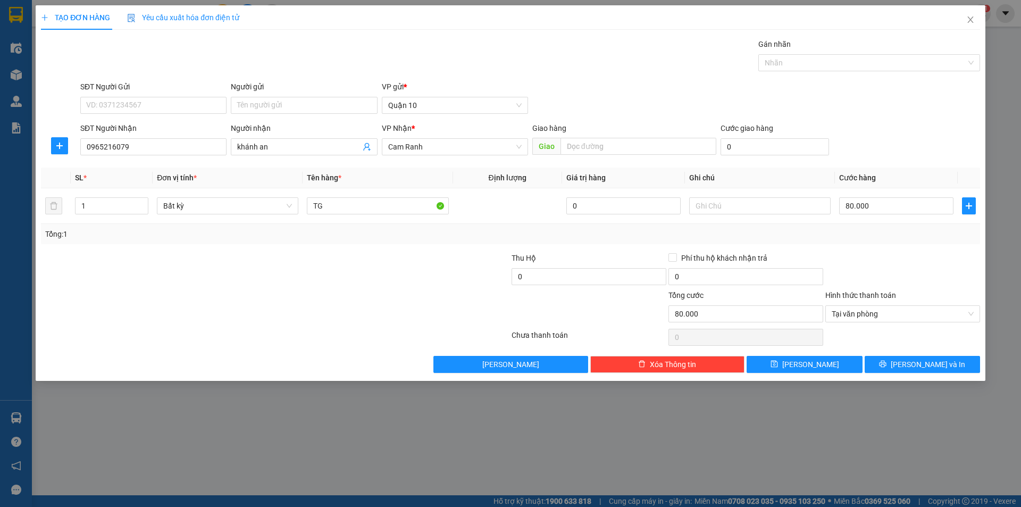
drag, startPoint x: 961, startPoint y: 385, endPoint x: 957, endPoint y: 374, distance: 11.3
click at [961, 380] on div "TẠO ĐƠN HÀNG Yêu cầu xuất hóa đơn điện tử Transit Pickup Surcharge Ids Transit …" at bounding box center [510, 253] width 1021 height 507
click at [942, 359] on span "[PERSON_NAME] và In" at bounding box center [928, 365] width 74 height 12
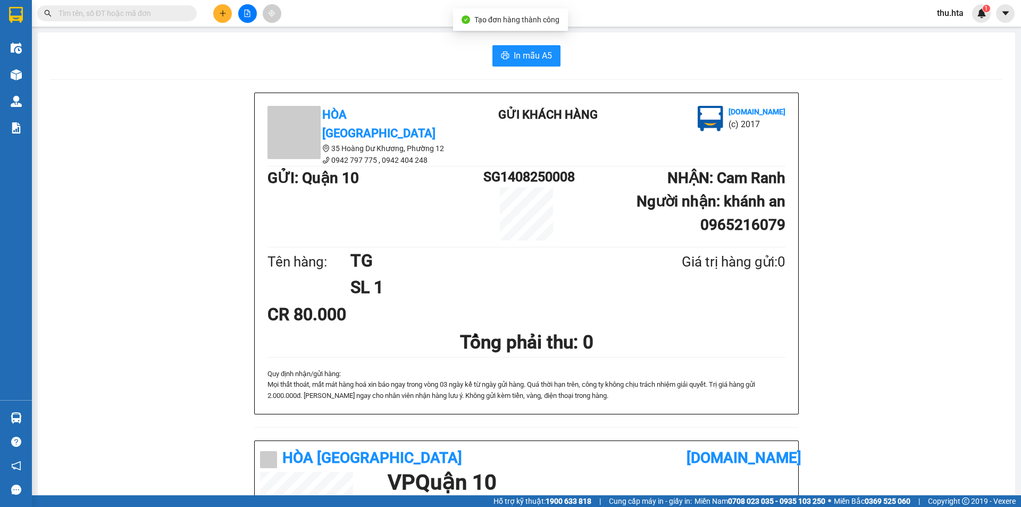
click at [512, 68] on div "In mẫu A5 Hòa Thuận Anh 35 Hoàng Dư Khương, [GEOGRAPHIC_DATA] 12 0942 797 775 …" at bounding box center [527, 427] width 978 height 790
click at [515, 61] on span "In mẫu A5" at bounding box center [533, 55] width 38 height 13
